Goal: Task Accomplishment & Management: Manage account settings

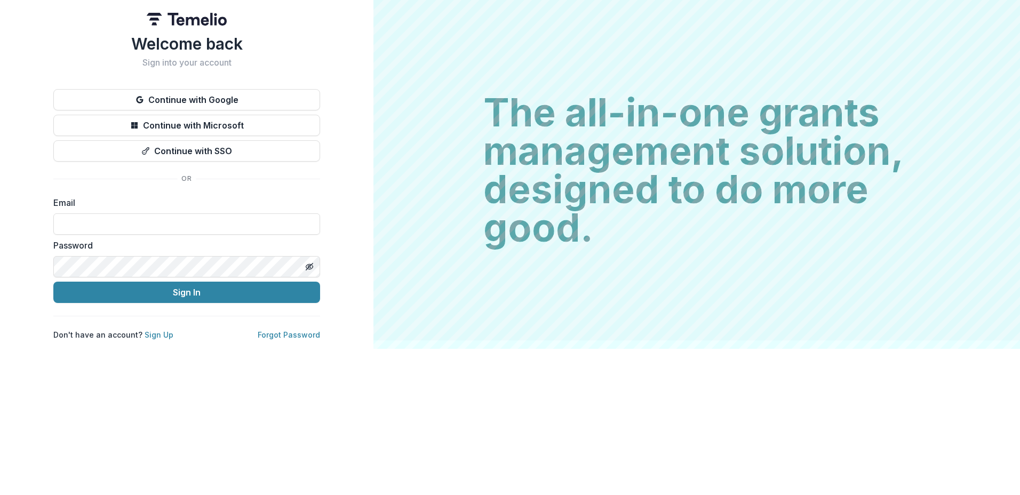
click at [122, 217] on input at bounding box center [186, 223] width 267 height 21
click at [124, 217] on input at bounding box center [186, 223] width 267 height 21
click at [126, 222] on input at bounding box center [186, 223] width 267 height 21
type input "**********"
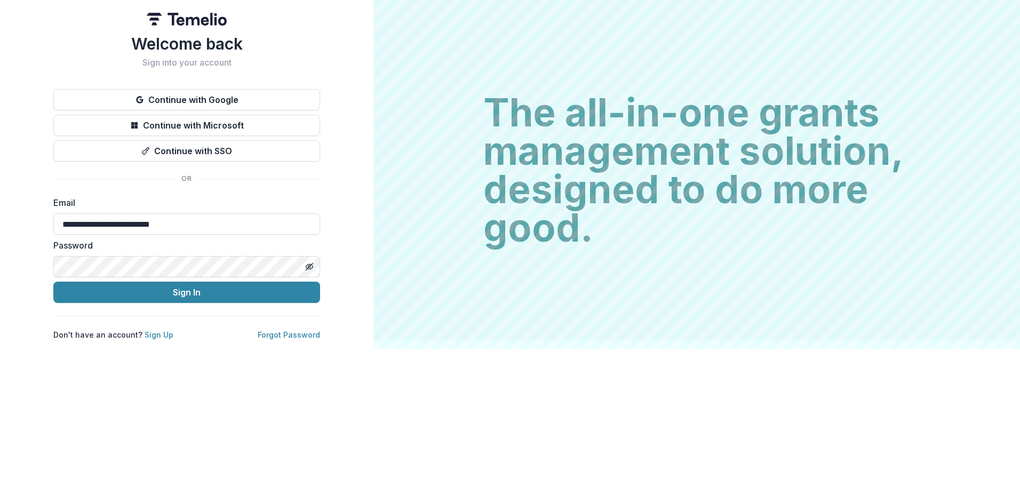
click at [185, 288] on button "Sign In" at bounding box center [186, 292] width 267 height 21
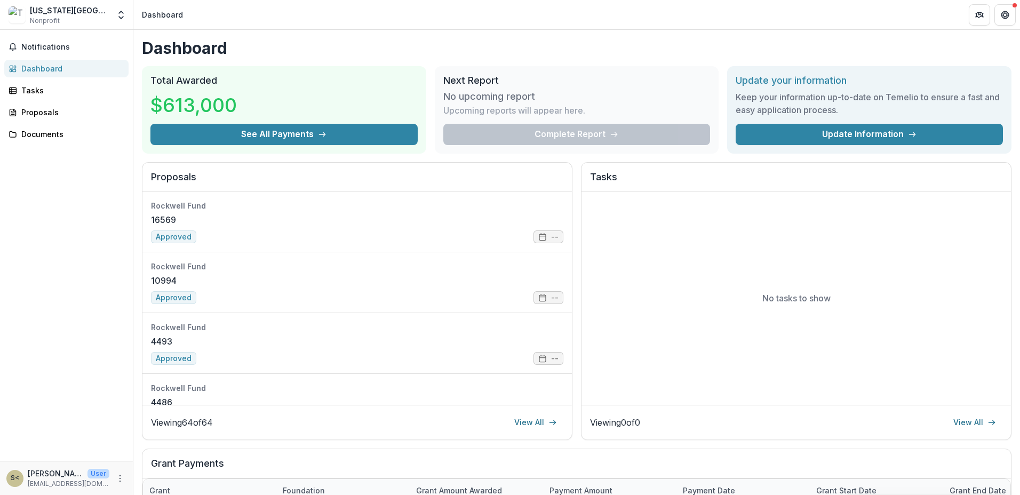
click at [306, 132] on button "See All Payments" at bounding box center [284, 134] width 267 height 21
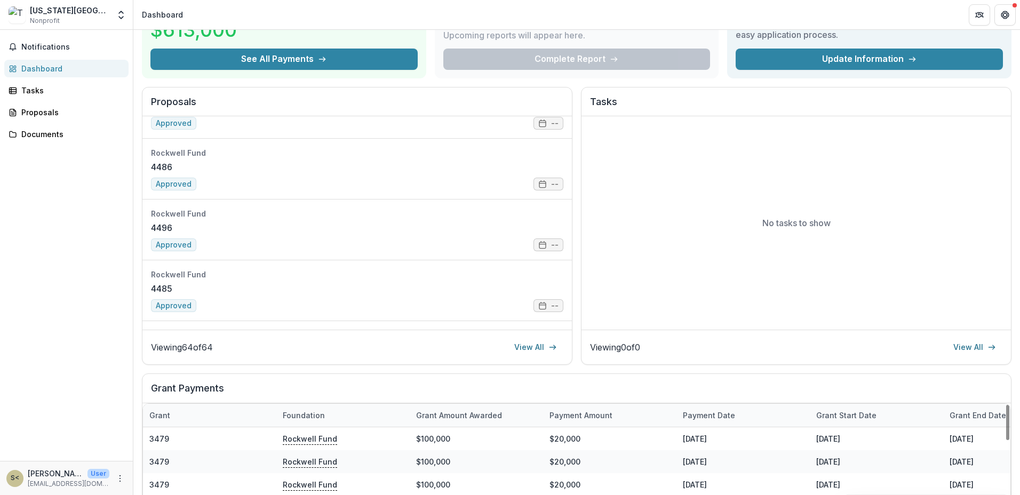
scroll to position [98, 0]
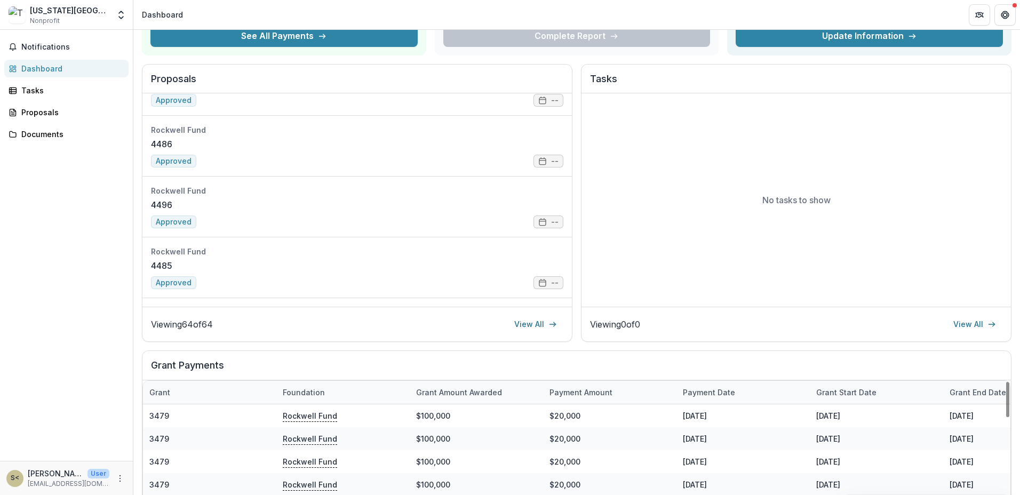
click at [710, 397] on div "Payment date" at bounding box center [743, 392] width 133 height 23
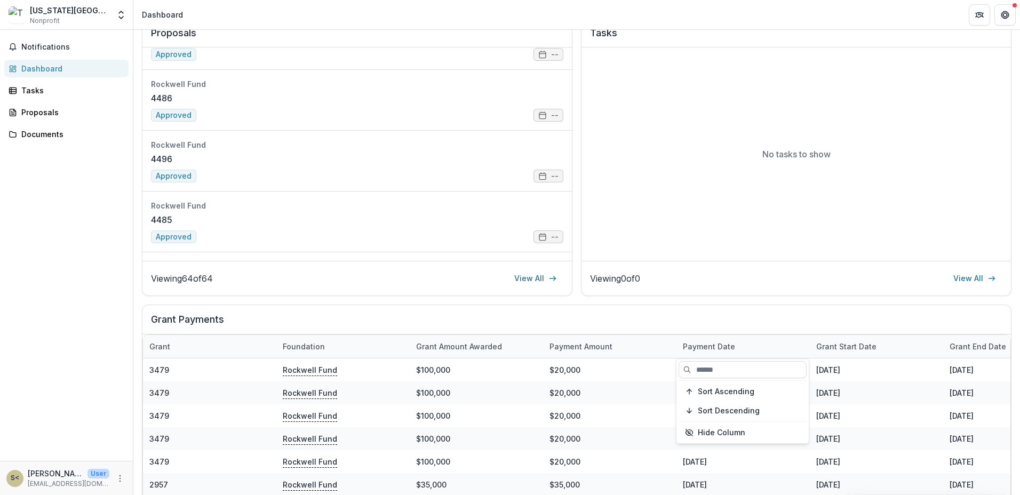
click at [730, 408] on span "Sort Descending" at bounding box center [729, 411] width 62 height 9
click at [728, 345] on div "Payment date" at bounding box center [709, 346] width 65 height 11
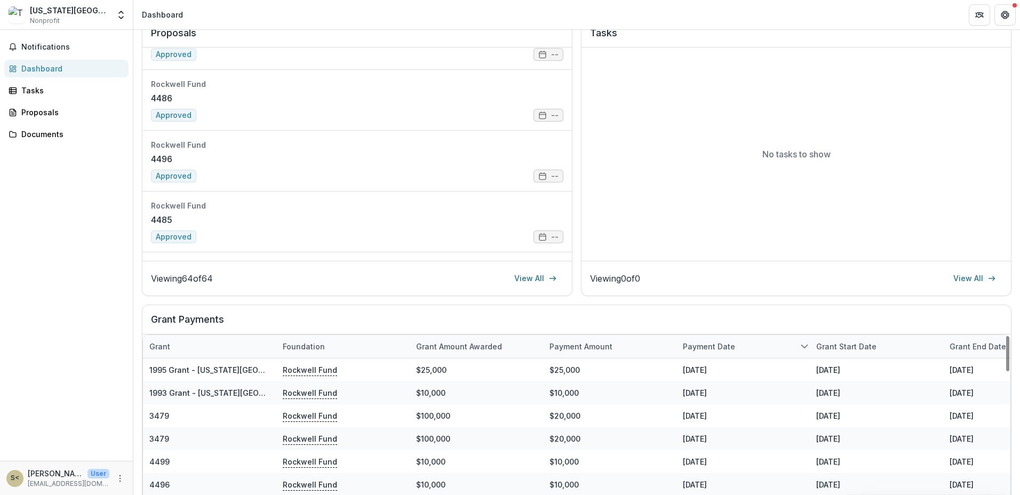
click at [707, 342] on div "Payment date" at bounding box center [709, 346] width 65 height 11
click at [719, 390] on span "Sort Ascending" at bounding box center [726, 391] width 57 height 9
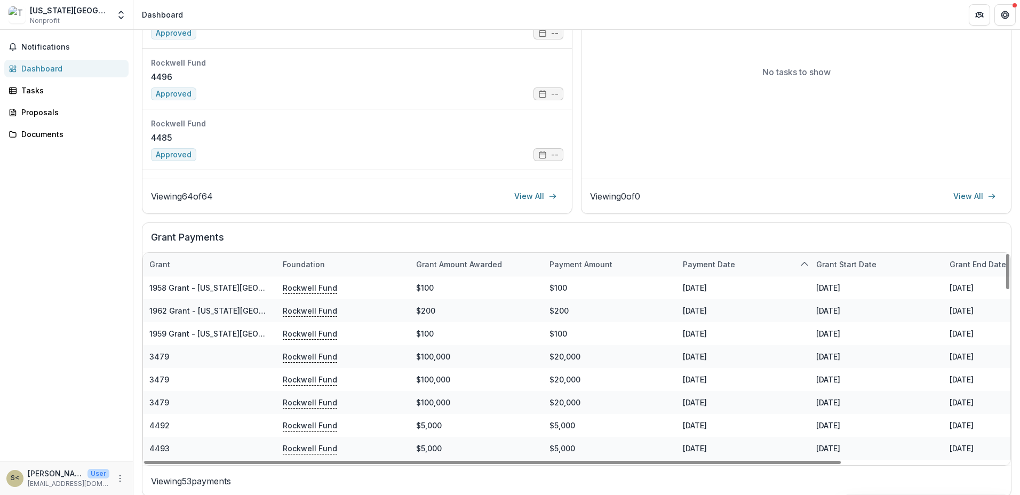
click at [759, 476] on p "Viewing 53 payments" at bounding box center [577, 481] width 852 height 13
click at [211, 261] on div "Grant" at bounding box center [209, 264] width 133 height 23
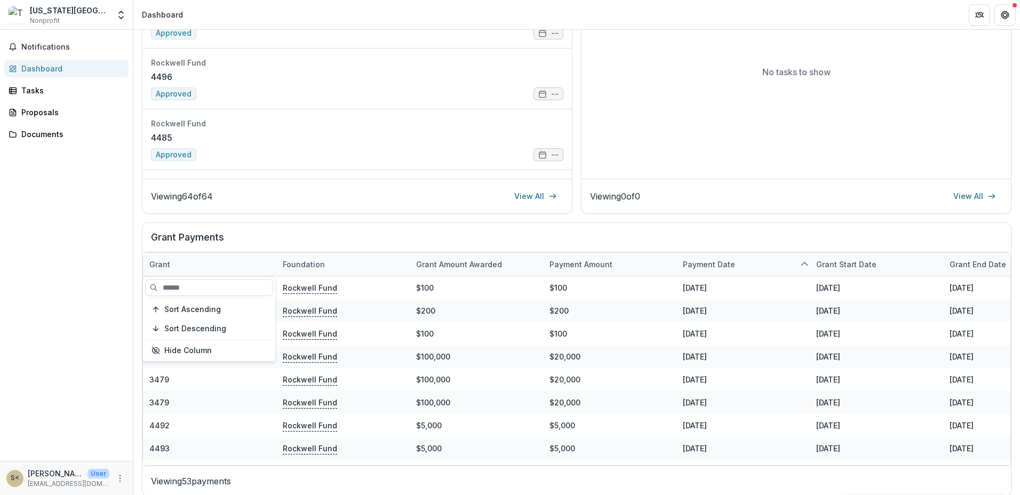
click at [203, 330] on span "Sort Descending" at bounding box center [195, 328] width 62 height 9
click at [191, 330] on span "Sort Descending" at bounding box center [195, 328] width 62 height 9
click at [58, 302] on div "Notifications Dashboard Tasks Proposals Documents" at bounding box center [66, 245] width 133 height 431
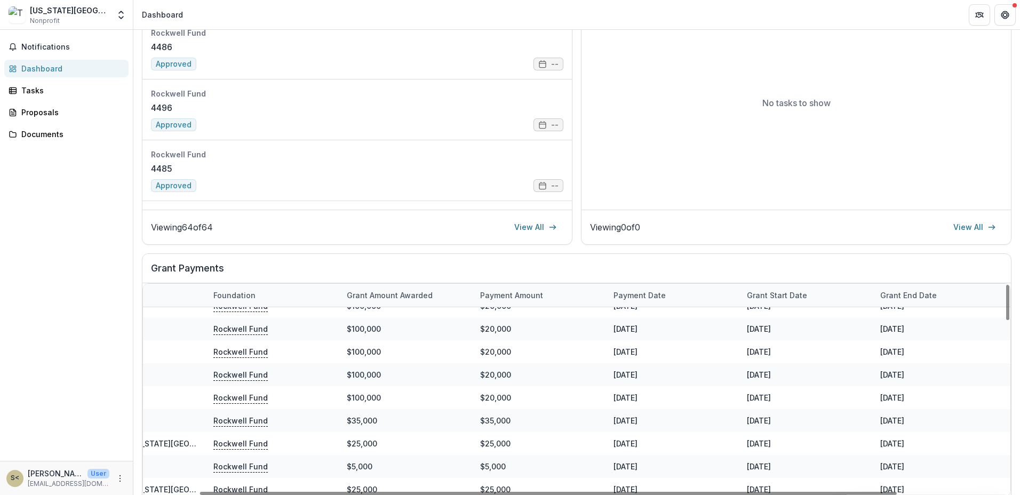
scroll to position [0, 69]
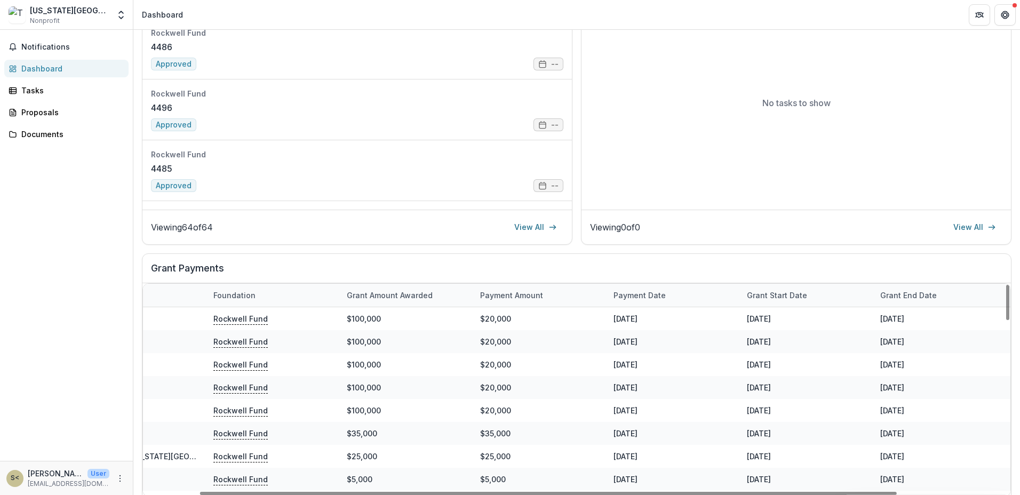
drag, startPoint x: 1005, startPoint y: 276, endPoint x: 987, endPoint y: 256, distance: 27.2
click at [1007, 296] on div at bounding box center [1008, 302] width 3 height 35
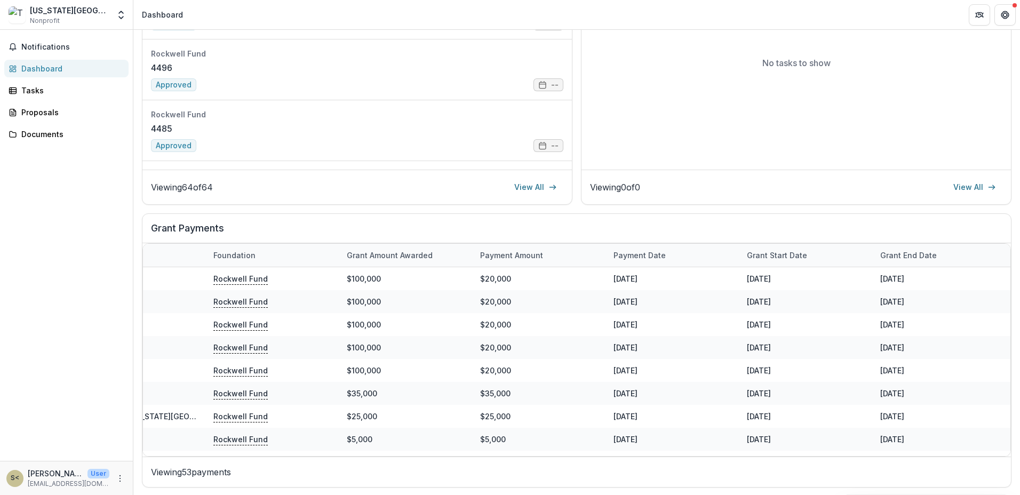
scroll to position [0, 0]
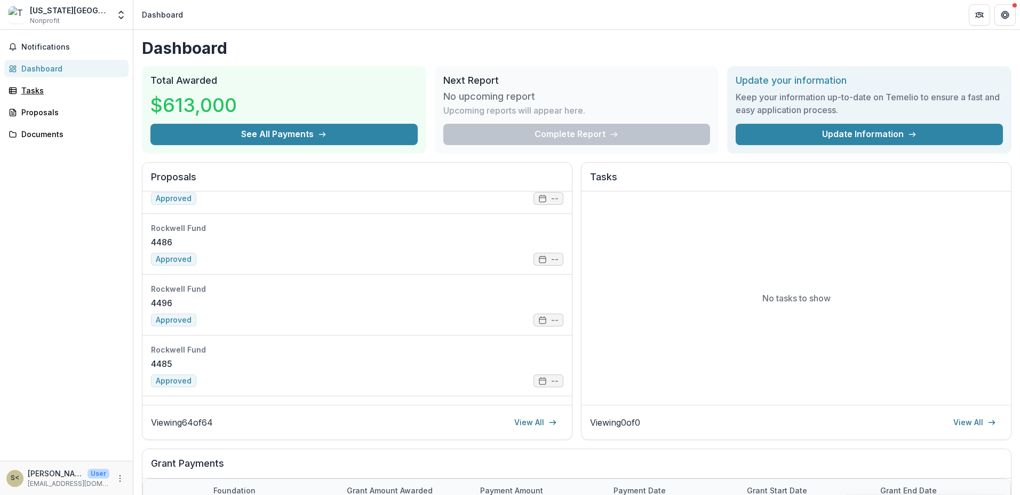
click at [50, 93] on div "Tasks" at bounding box center [70, 90] width 99 height 11
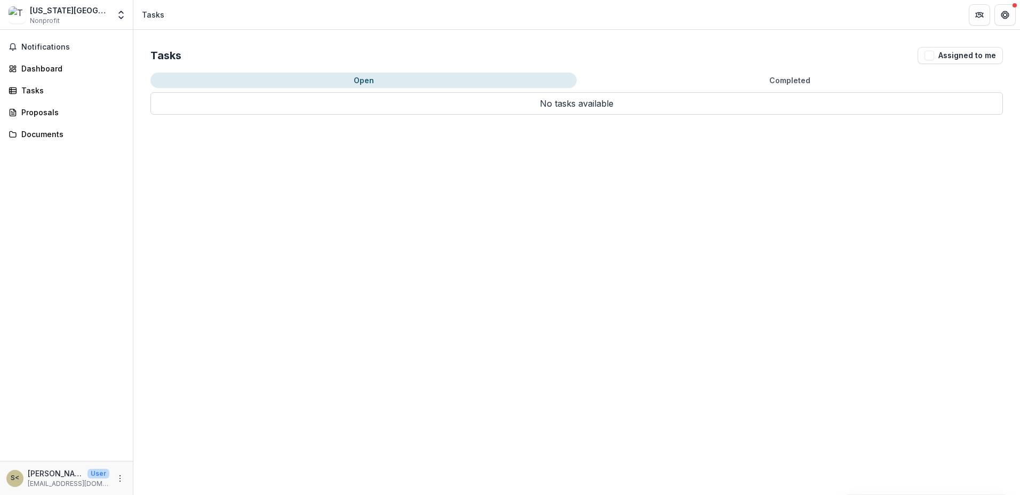
click at [341, 81] on button "Open" at bounding box center [364, 80] width 426 height 15
click at [1013, 10] on button "Get Help" at bounding box center [1005, 14] width 21 height 21
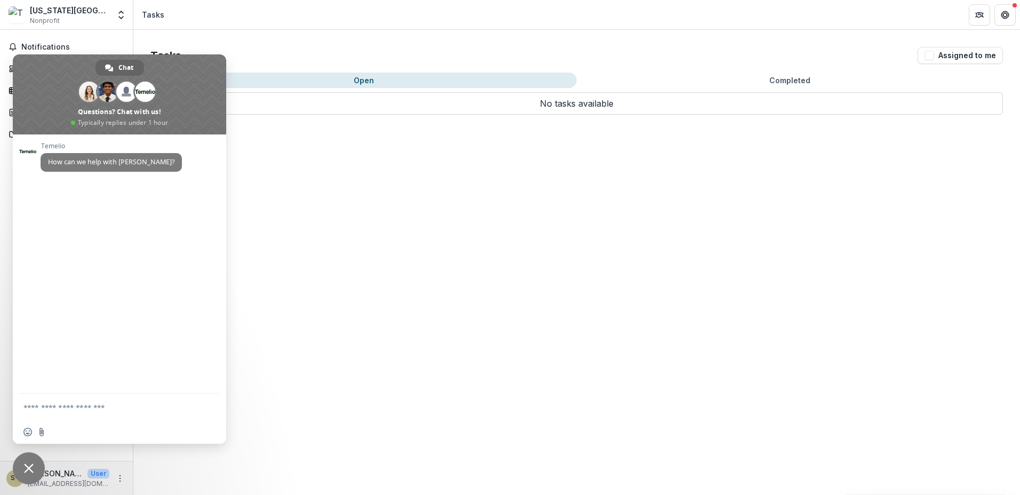
click at [1013, 10] on button "Get Help" at bounding box center [1005, 14] width 21 height 21
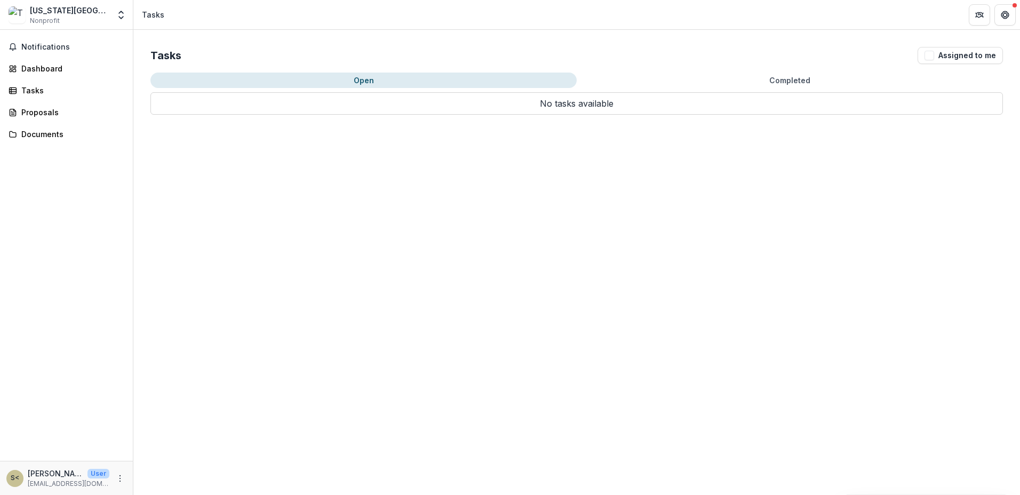
click at [926, 54] on span "button" at bounding box center [930, 56] width 10 height 10
click at [930, 56] on span "button" at bounding box center [930, 56] width 10 height 10
click at [50, 75] on link "Dashboard" at bounding box center [66, 69] width 124 height 18
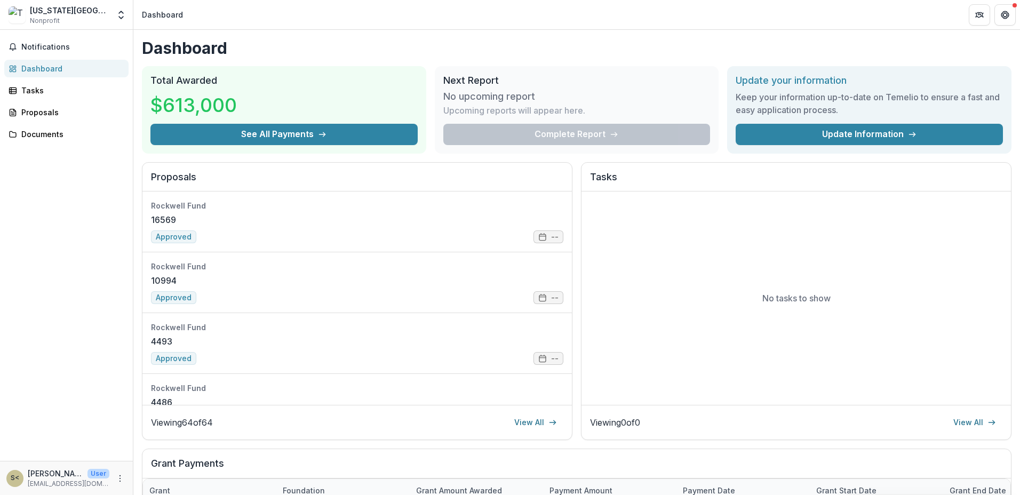
click at [920, 140] on link "Update Information" at bounding box center [869, 134] width 267 height 21
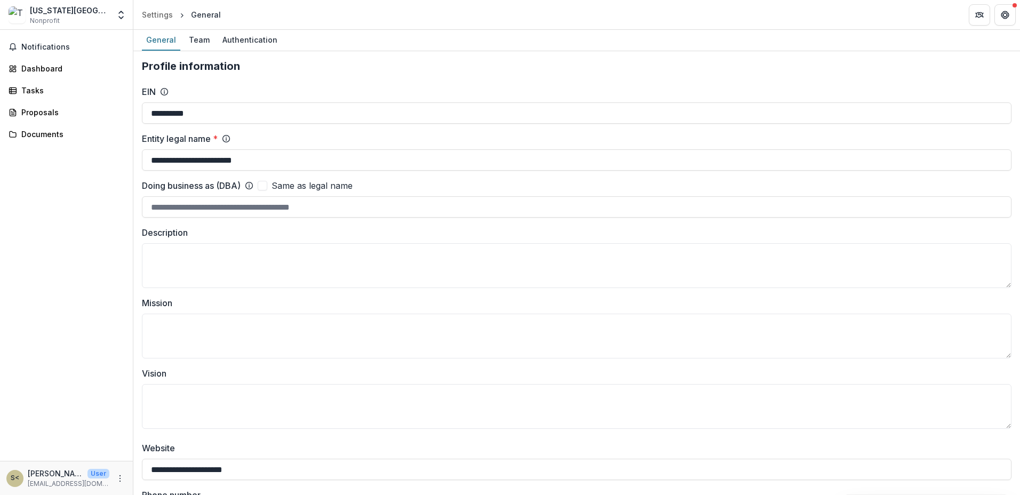
click at [239, 44] on div "Authentication" at bounding box center [250, 39] width 64 height 15
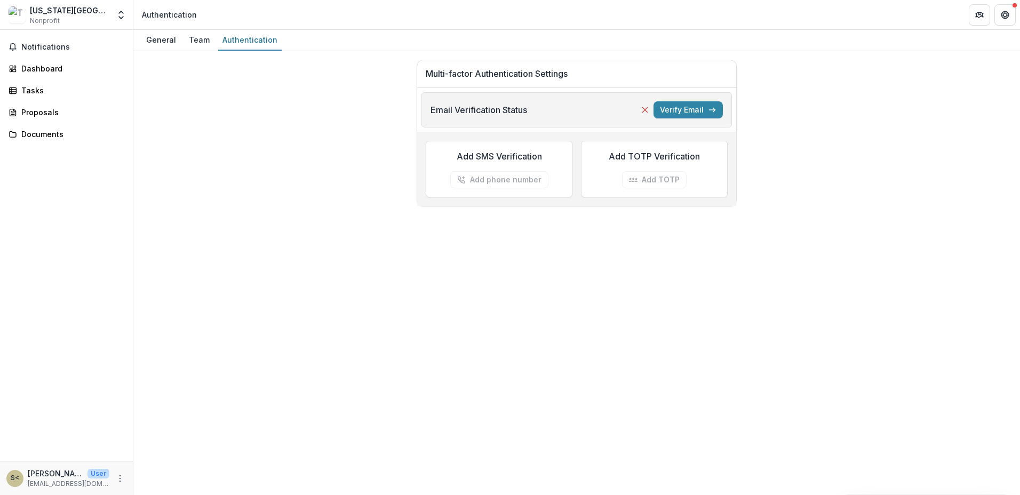
click at [200, 43] on div "Team" at bounding box center [199, 39] width 29 height 15
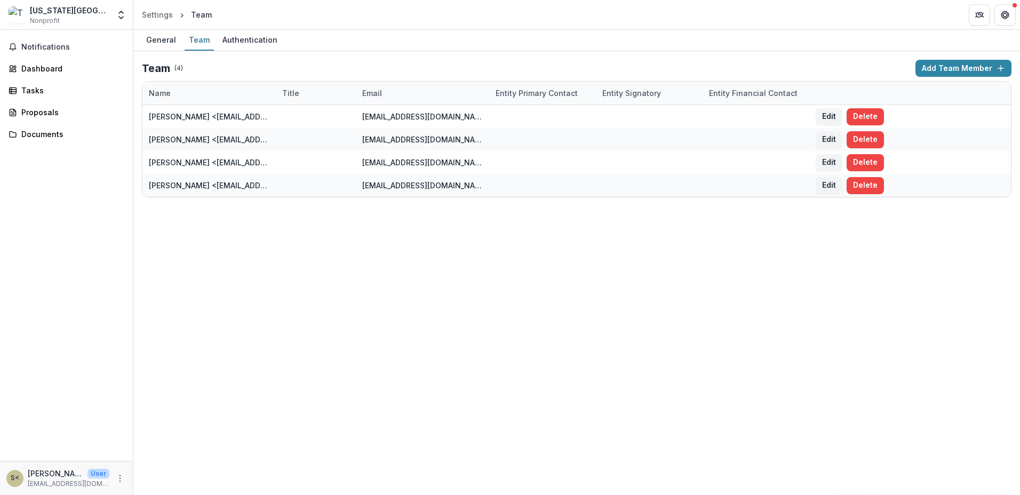
click at [832, 120] on button "Edit" at bounding box center [829, 116] width 27 height 17
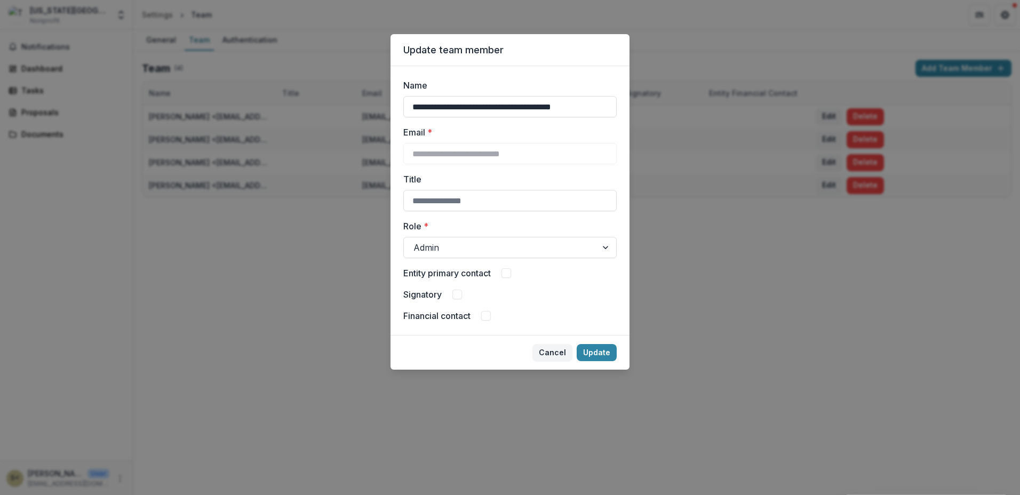
click at [459, 195] on input "Title" at bounding box center [509, 200] width 213 height 21
type input "**********"
click at [462, 295] on span at bounding box center [458, 295] width 10 height 10
click at [598, 353] on button "Update" at bounding box center [597, 352] width 40 height 17
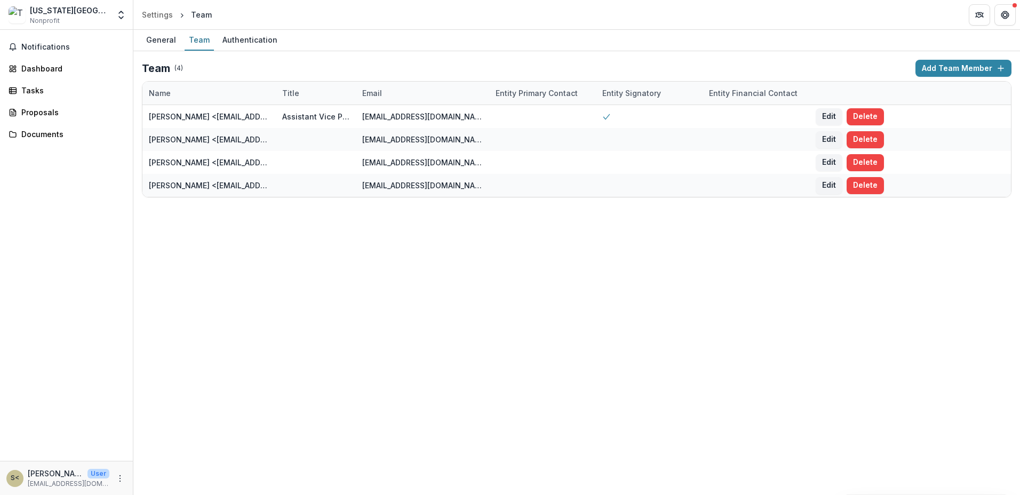
click at [827, 186] on button "Edit" at bounding box center [829, 185] width 27 height 17
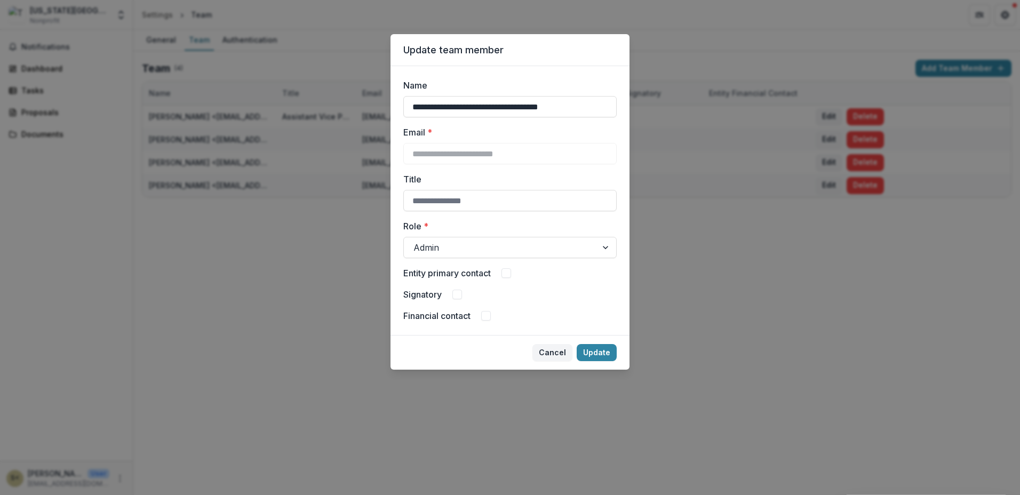
click at [509, 274] on span at bounding box center [507, 273] width 10 height 10
click at [410, 195] on input "Title" at bounding box center [509, 200] width 213 height 21
type input "**********"
click at [600, 343] on footer "Cancel Update" at bounding box center [510, 352] width 239 height 35
click at [599, 350] on button "Update" at bounding box center [597, 352] width 40 height 17
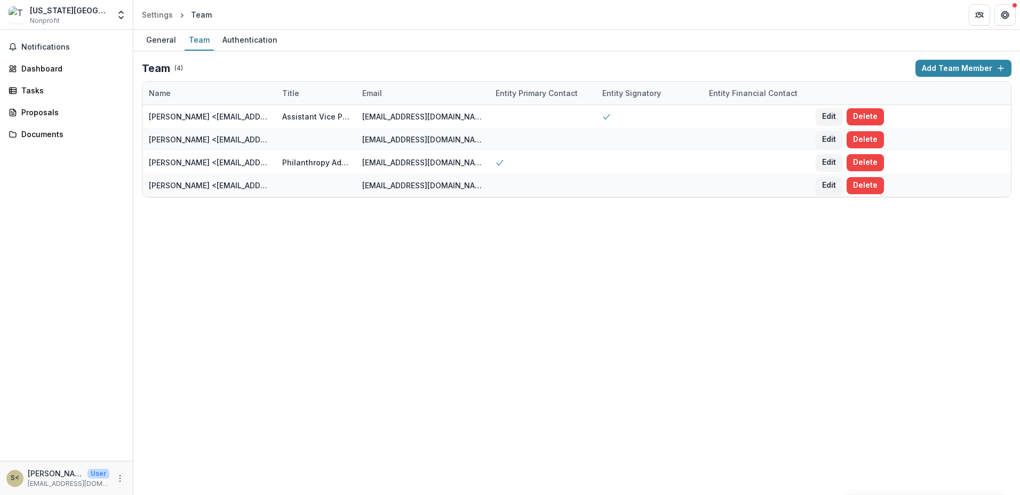
click at [823, 140] on button "Edit" at bounding box center [829, 139] width 27 height 17
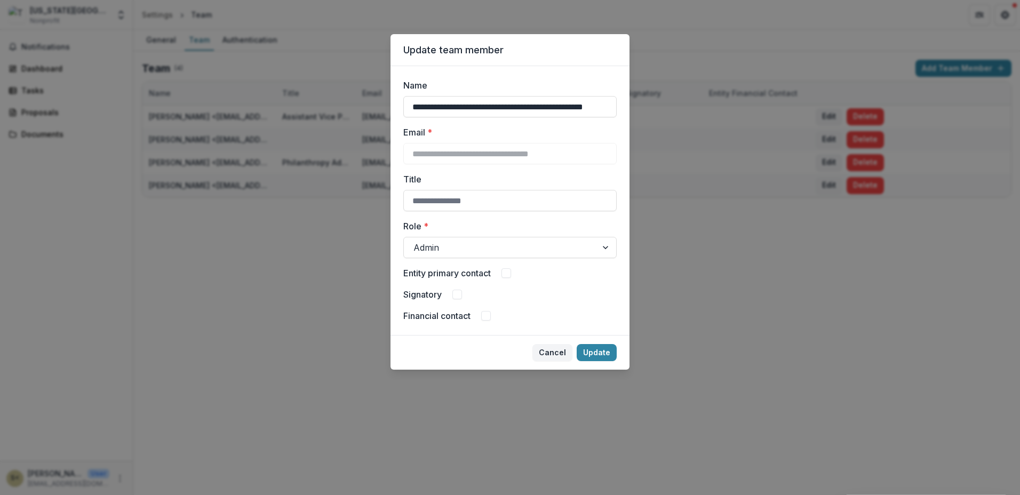
click at [491, 315] on span at bounding box center [486, 316] width 10 height 10
click at [466, 199] on input "Title" at bounding box center [509, 200] width 213 height 21
paste input "**********"
type input "**********"
click at [600, 357] on button "Update" at bounding box center [597, 352] width 40 height 17
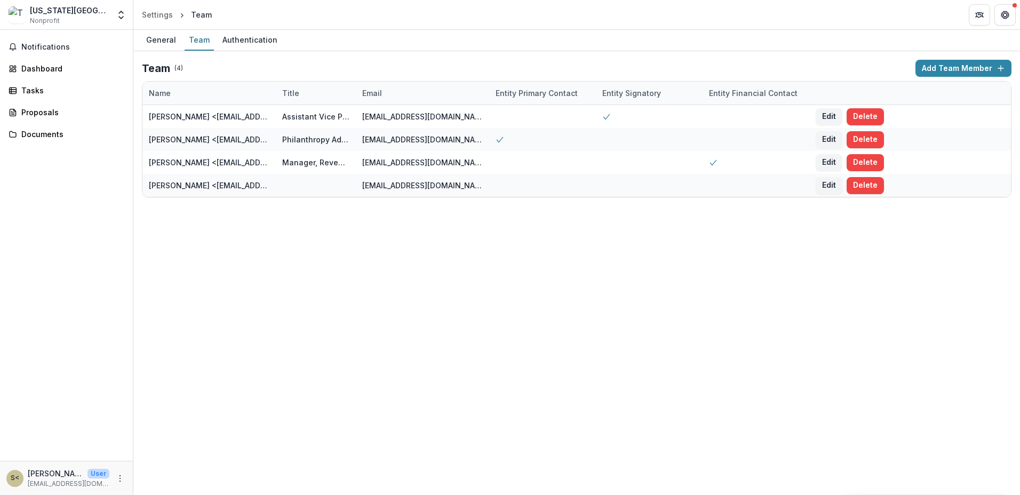
click at [833, 187] on button "Edit" at bounding box center [829, 185] width 27 height 17
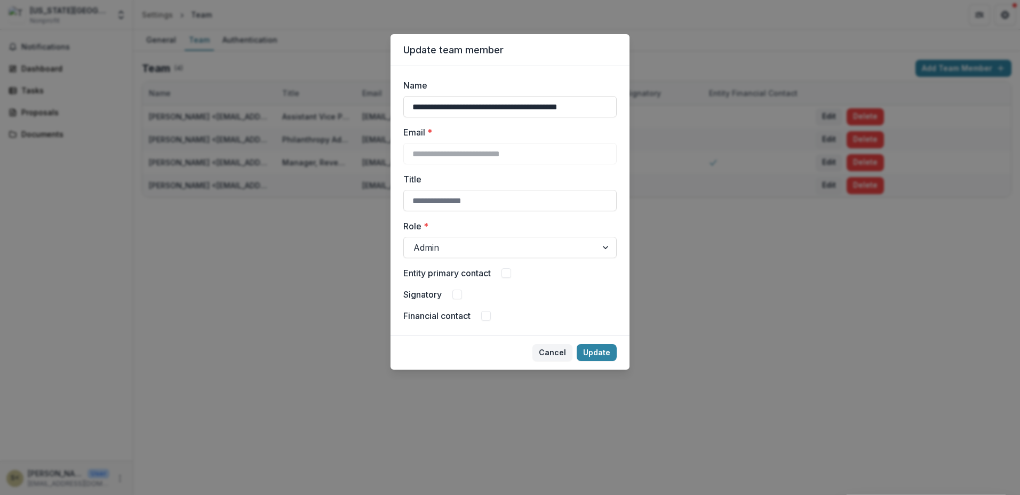
click at [439, 192] on input "Title" at bounding box center [509, 200] width 213 height 21
type input "**********"
click at [511, 276] on span at bounding box center [507, 273] width 10 height 10
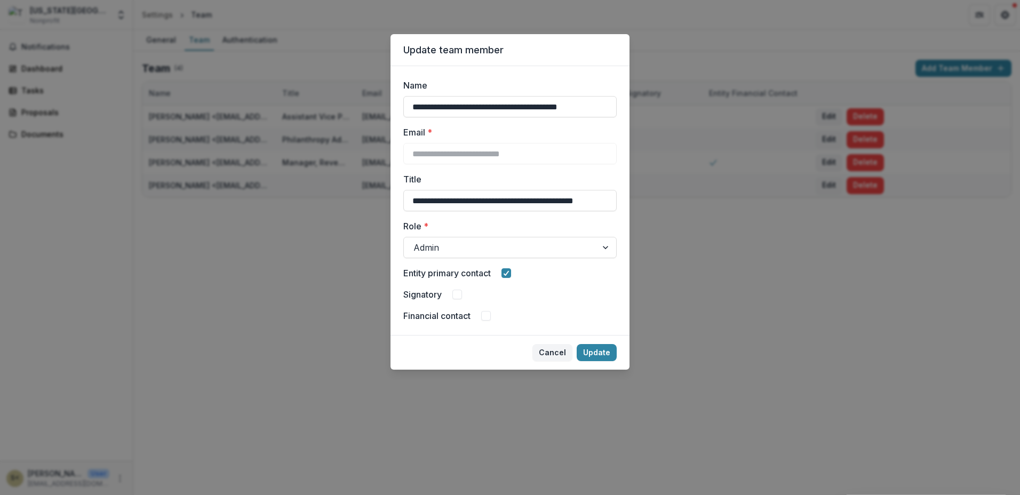
click at [601, 356] on button "Update" at bounding box center [597, 352] width 40 height 17
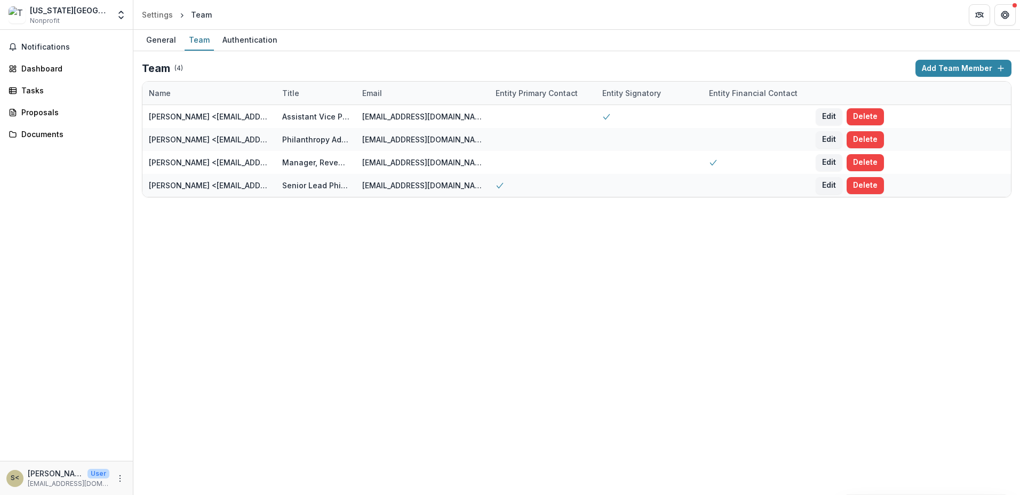
click at [838, 138] on button "Edit" at bounding box center [829, 139] width 27 height 17
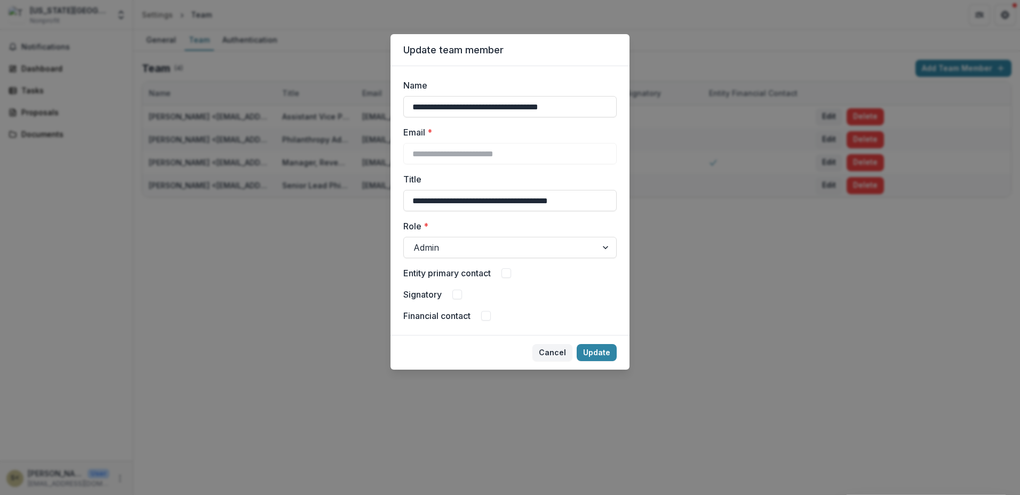
click at [505, 272] on span at bounding box center [507, 273] width 10 height 10
click at [599, 347] on button "Update" at bounding box center [597, 352] width 40 height 17
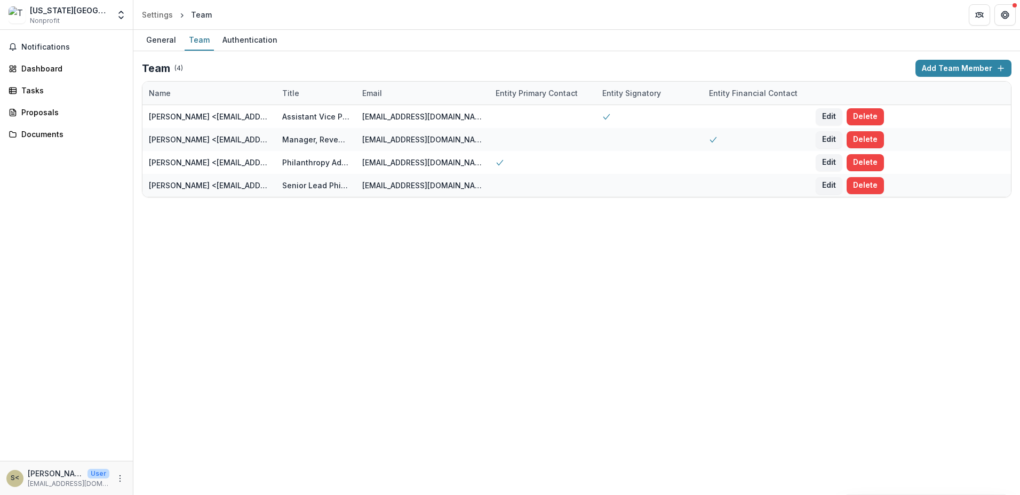
click at [251, 39] on div "Authentication" at bounding box center [250, 39] width 64 height 15
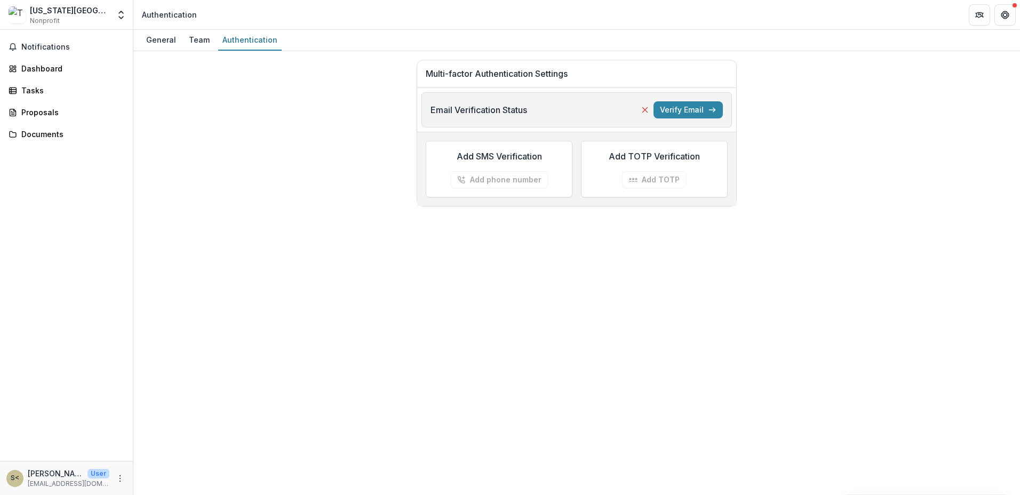
click at [196, 43] on div "Team" at bounding box center [199, 39] width 29 height 15
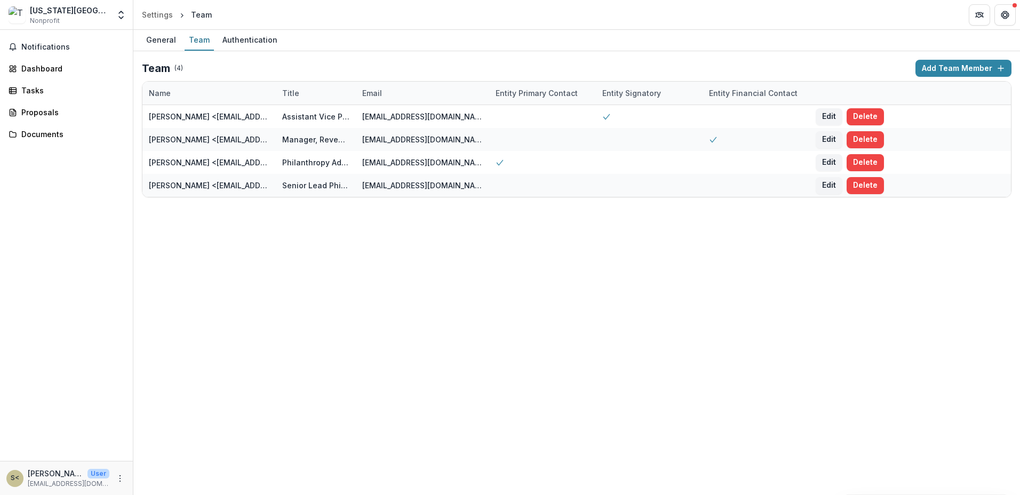
click at [171, 42] on div "General" at bounding box center [161, 39] width 38 height 15
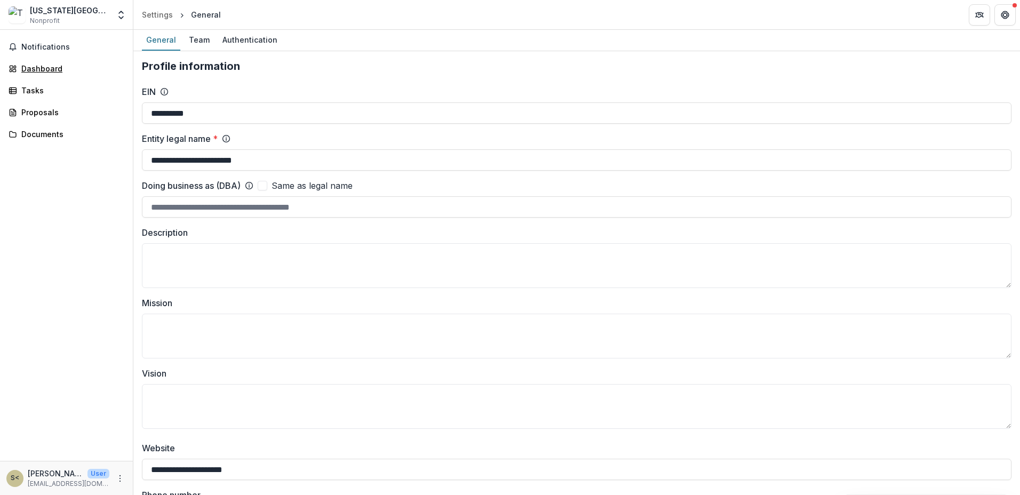
click at [46, 67] on div "Dashboard" at bounding box center [70, 68] width 99 height 11
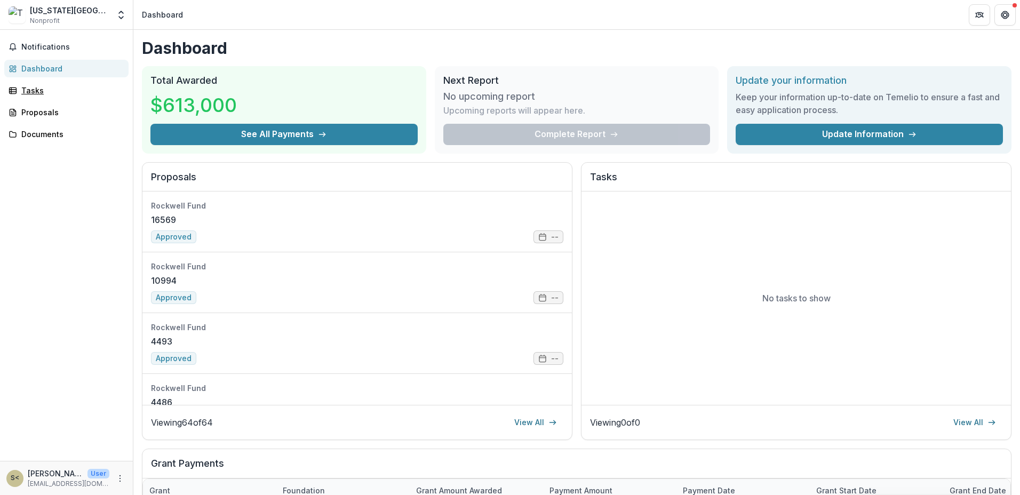
click at [33, 91] on div "Tasks" at bounding box center [70, 90] width 99 height 11
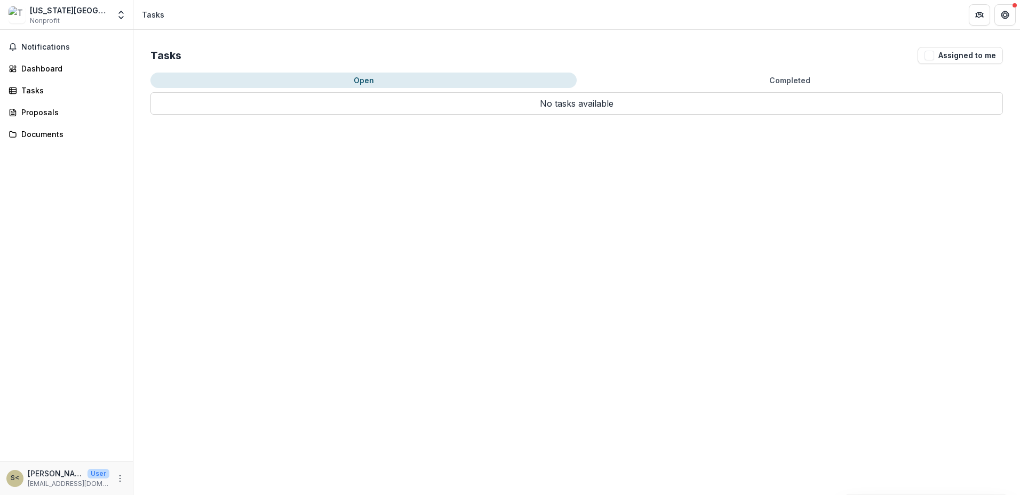
click at [80, 473] on p "Sara R. Shafer <srshafer@texaschildrens.org>" at bounding box center [56, 473] width 56 height 11
click at [121, 478] on icon "More" at bounding box center [120, 478] width 9 height 9
click at [177, 455] on link "Settings" at bounding box center [190, 456] width 114 height 18
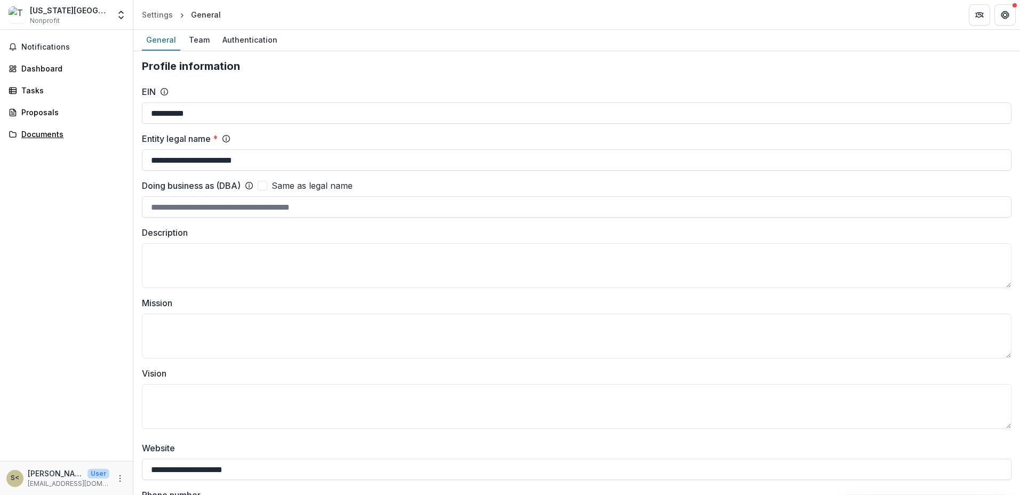
click at [44, 132] on div "Documents" at bounding box center [70, 134] width 99 height 11
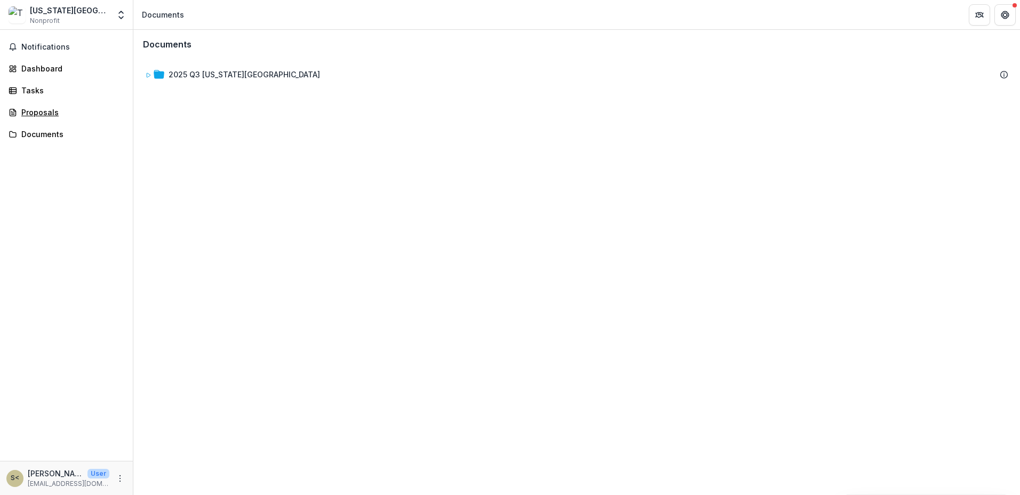
click at [36, 116] on div "Proposals" at bounding box center [70, 112] width 99 height 11
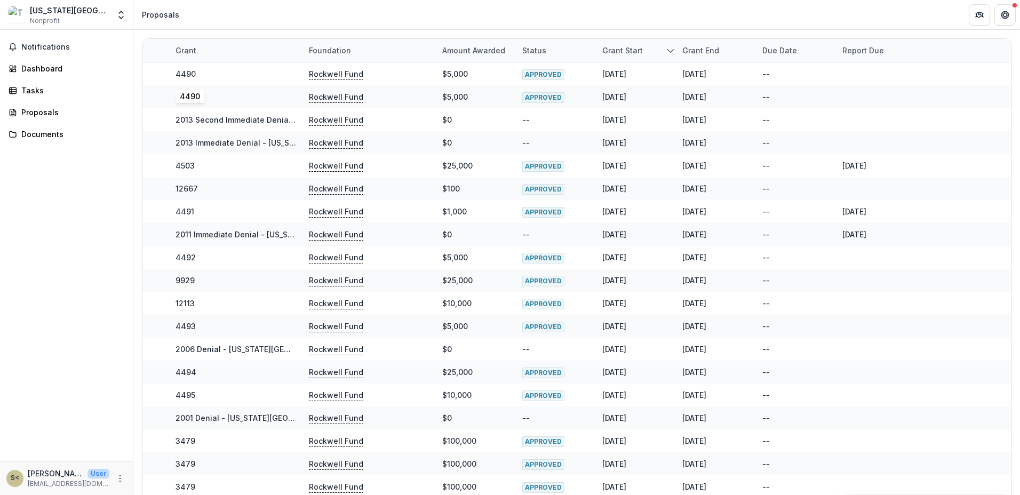
click at [188, 73] on link "4490" at bounding box center [186, 73] width 20 height 9
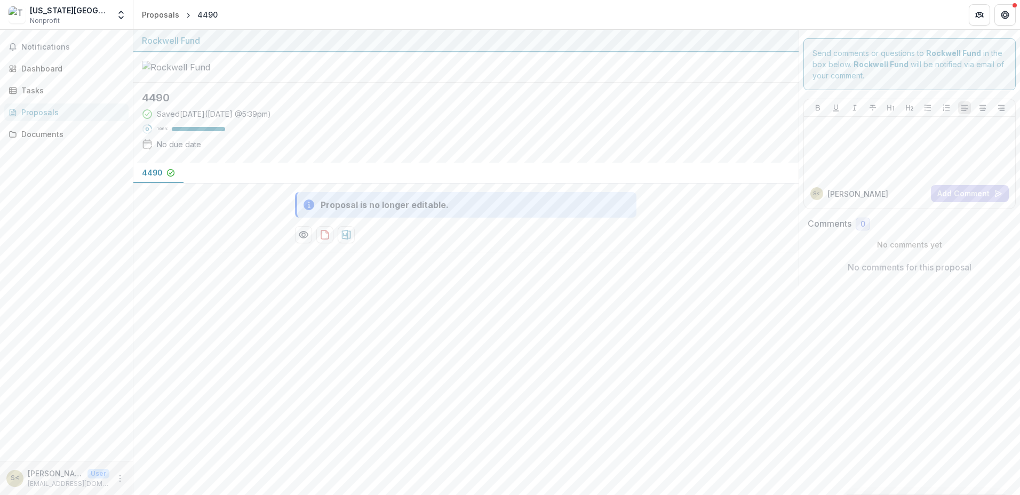
click at [152, 12] on div "Proposals" at bounding box center [160, 14] width 37 height 11
